Goal: Task Accomplishment & Management: Complete application form

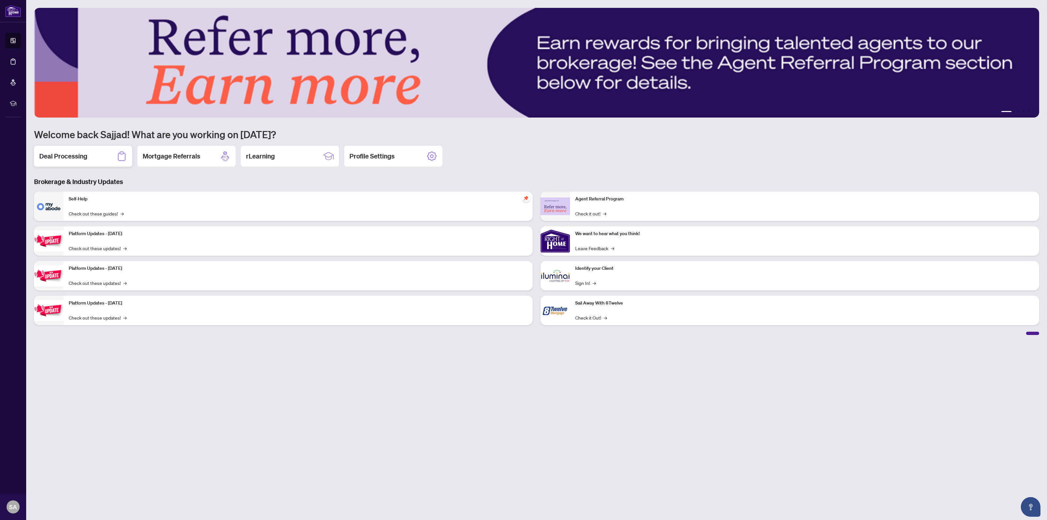
click at [85, 161] on div "Deal Processing" at bounding box center [83, 156] width 98 height 21
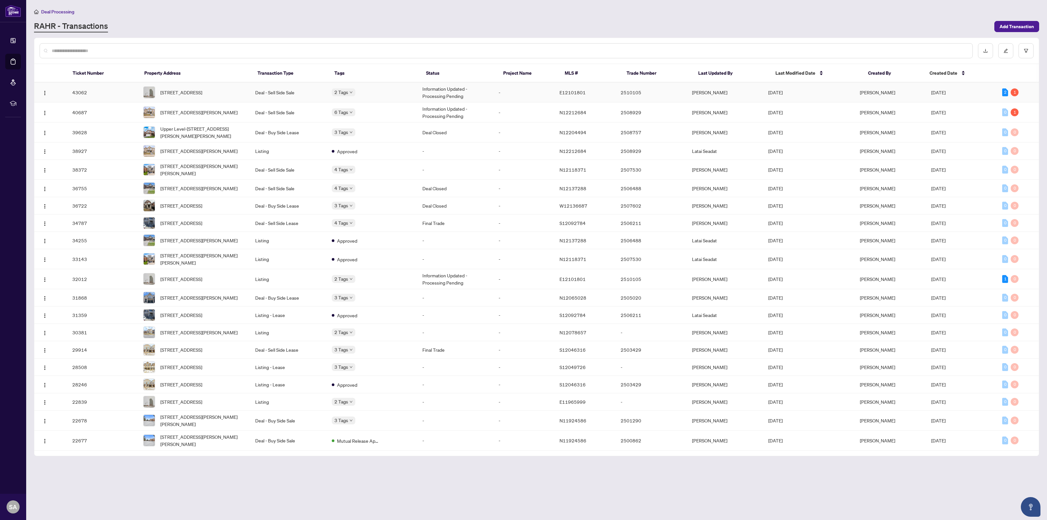
click at [88, 89] on td "43062" at bounding box center [102, 92] width 71 height 20
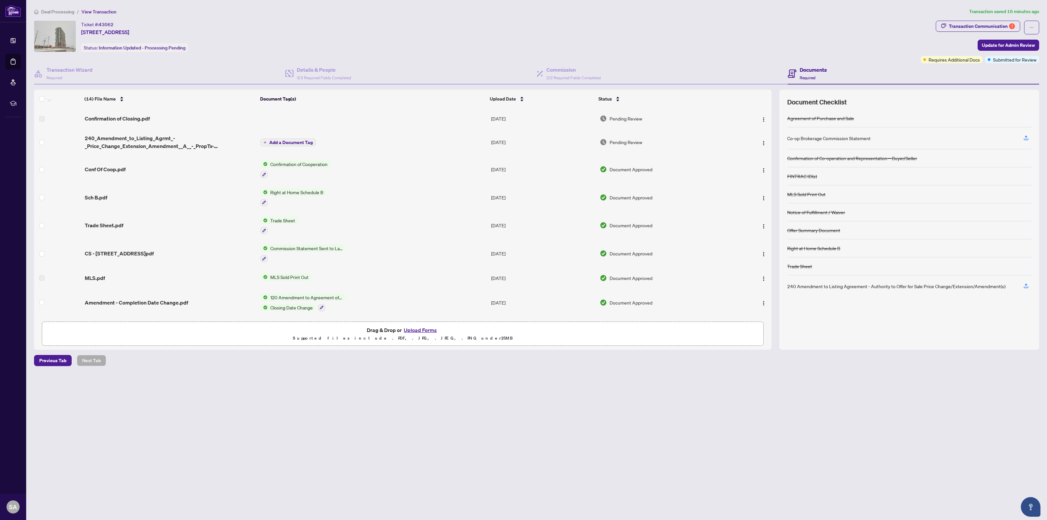
click at [421, 328] on button "Upload Forms" at bounding box center [420, 330] width 37 height 9
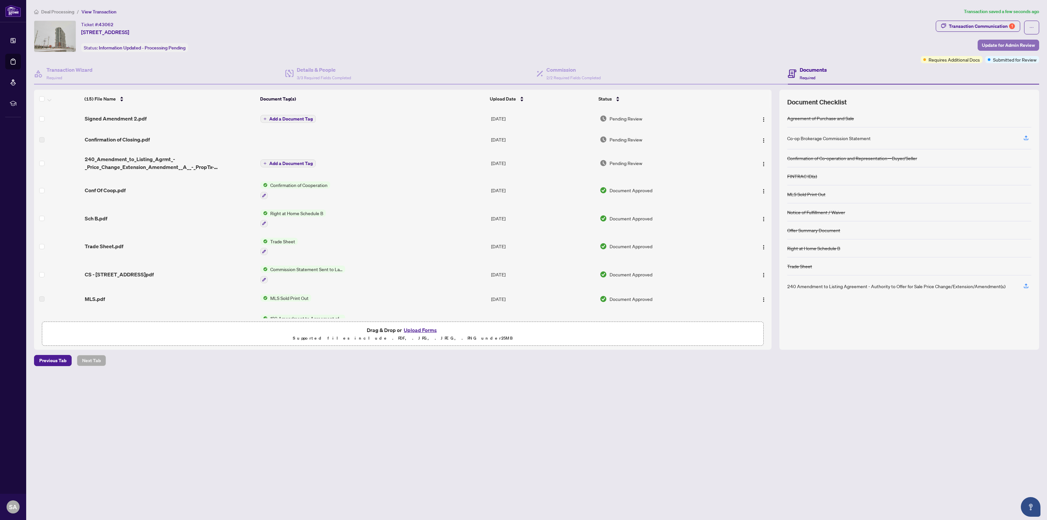
click at [1006, 45] on span "Update for Admin Review" at bounding box center [1008, 45] width 53 height 10
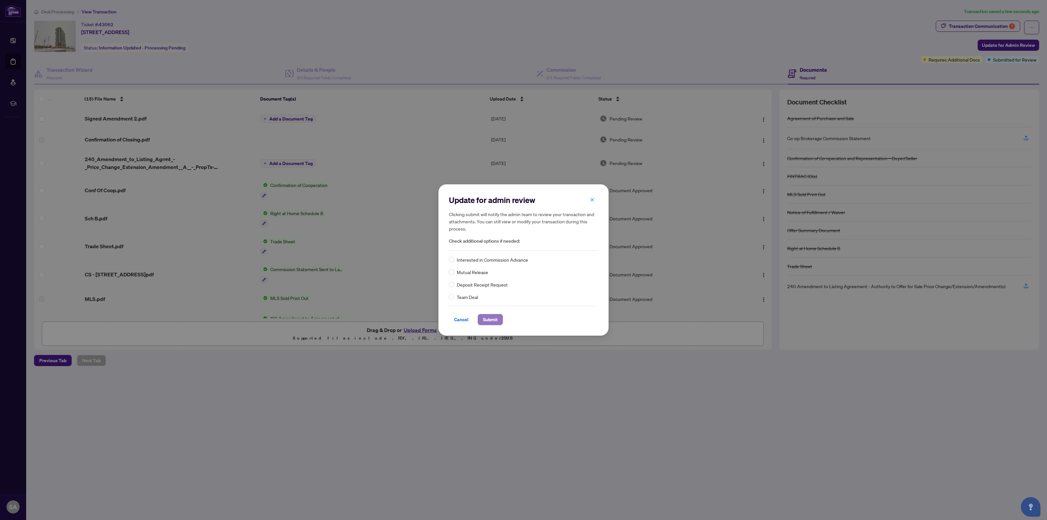
click at [503, 318] on button "Submit" at bounding box center [490, 319] width 25 height 11
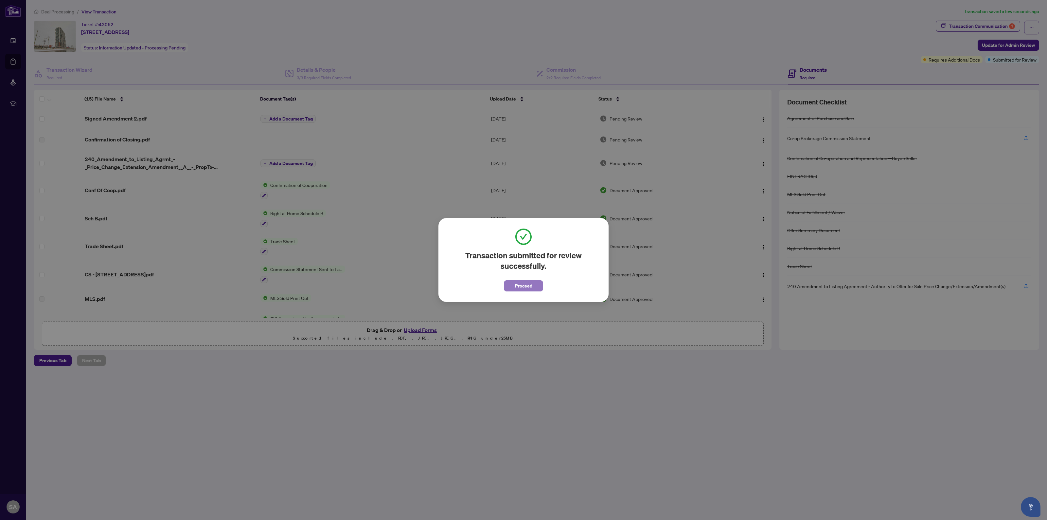
click at [537, 282] on button "Proceed" at bounding box center [523, 285] width 39 height 11
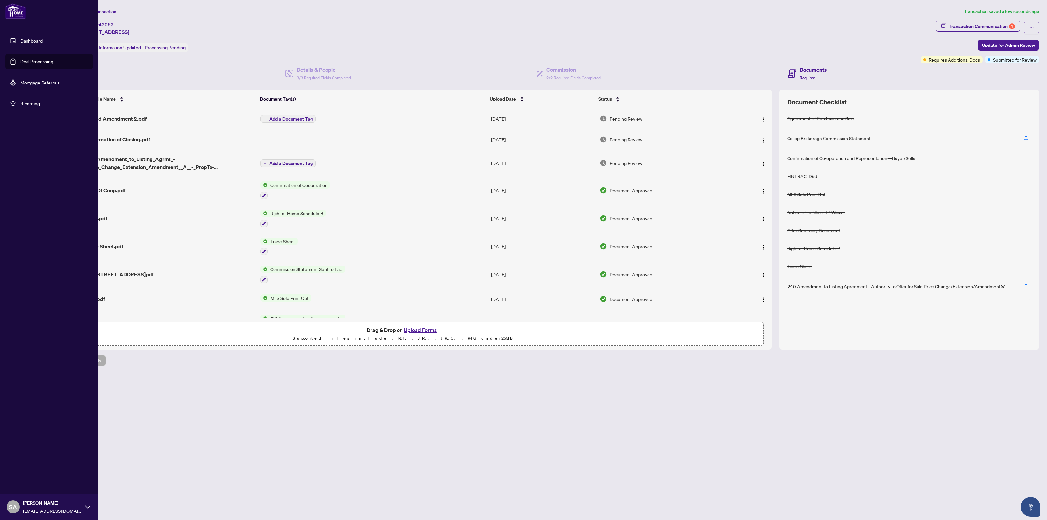
click at [23, 43] on link "Dashboard" at bounding box center [31, 41] width 22 height 6
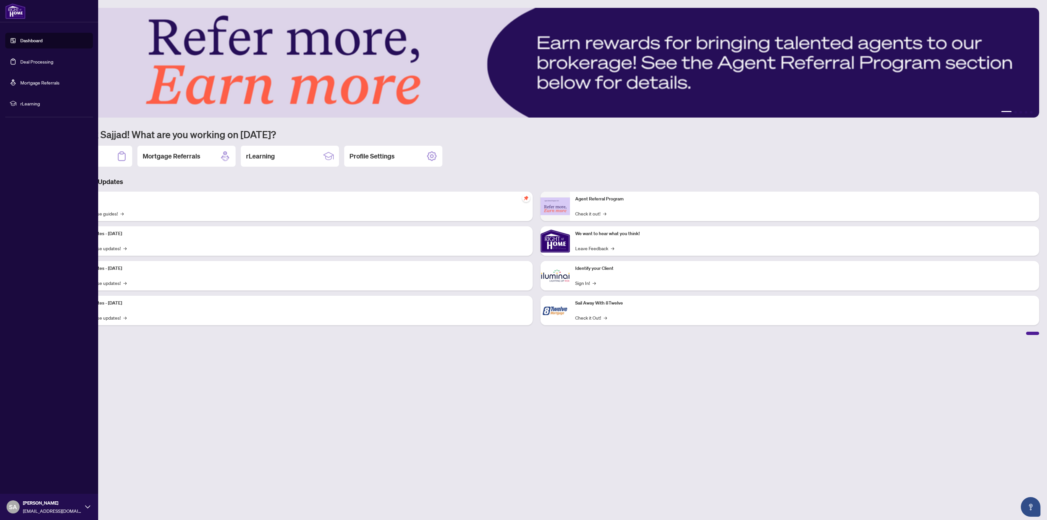
click at [86, 508] on icon at bounding box center [87, 506] width 5 height 5
click at [41, 468] on button "Logout" at bounding box center [49, 467] width 88 height 11
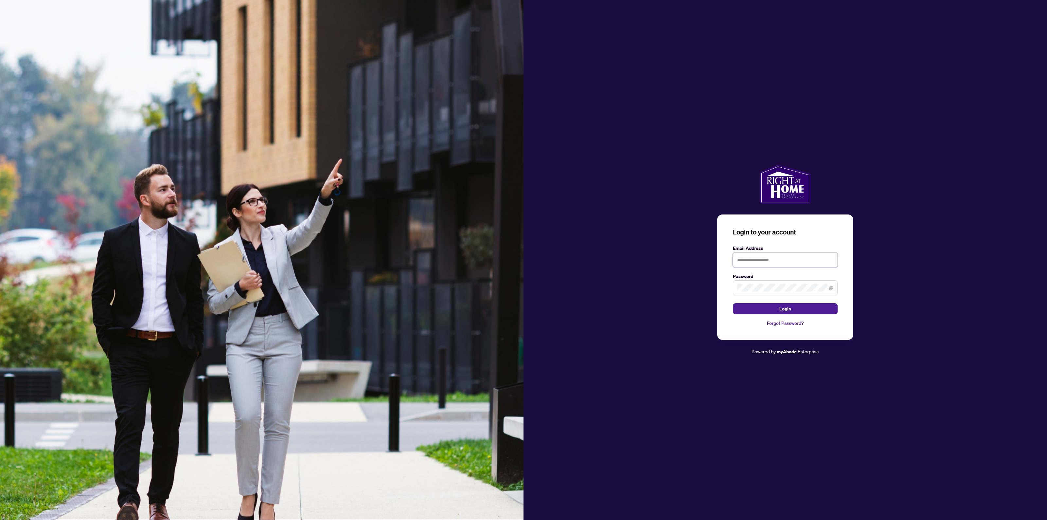
type input "**********"
